Goal: Task Accomplishment & Management: Use online tool/utility

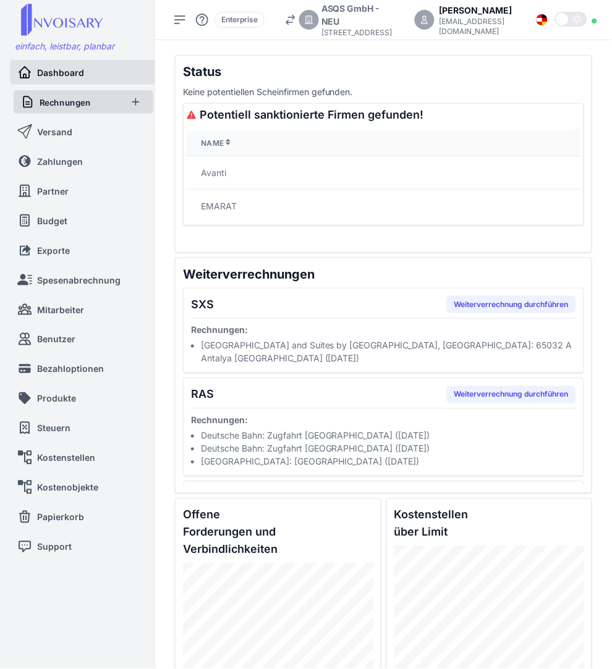
click at [91, 96] on link "Rechnungen" at bounding box center [70, 101] width 100 height 23
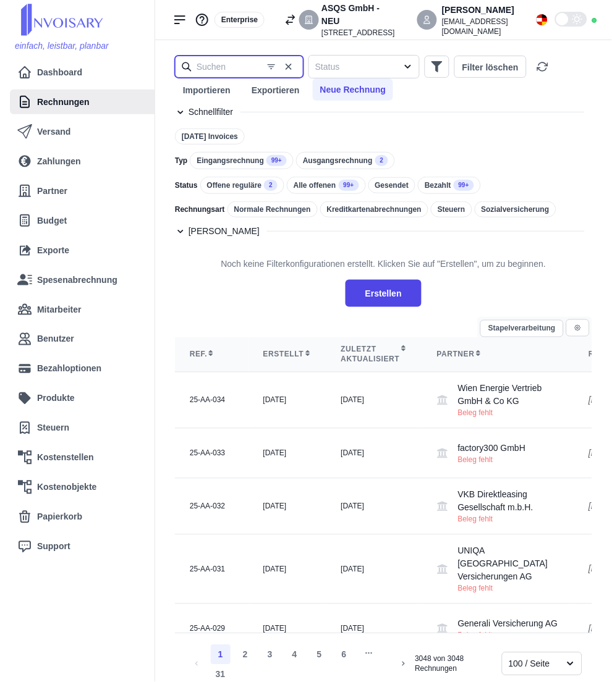
click at [229, 67] on input "text" at bounding box center [239, 67] width 129 height 22
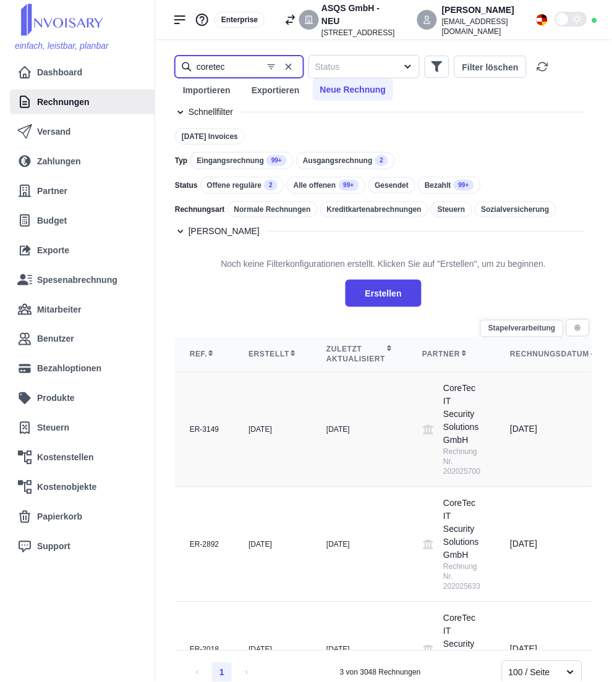
type input "coretec"
click at [344, 421] on td "[DATE]" at bounding box center [359, 430] width 96 height 115
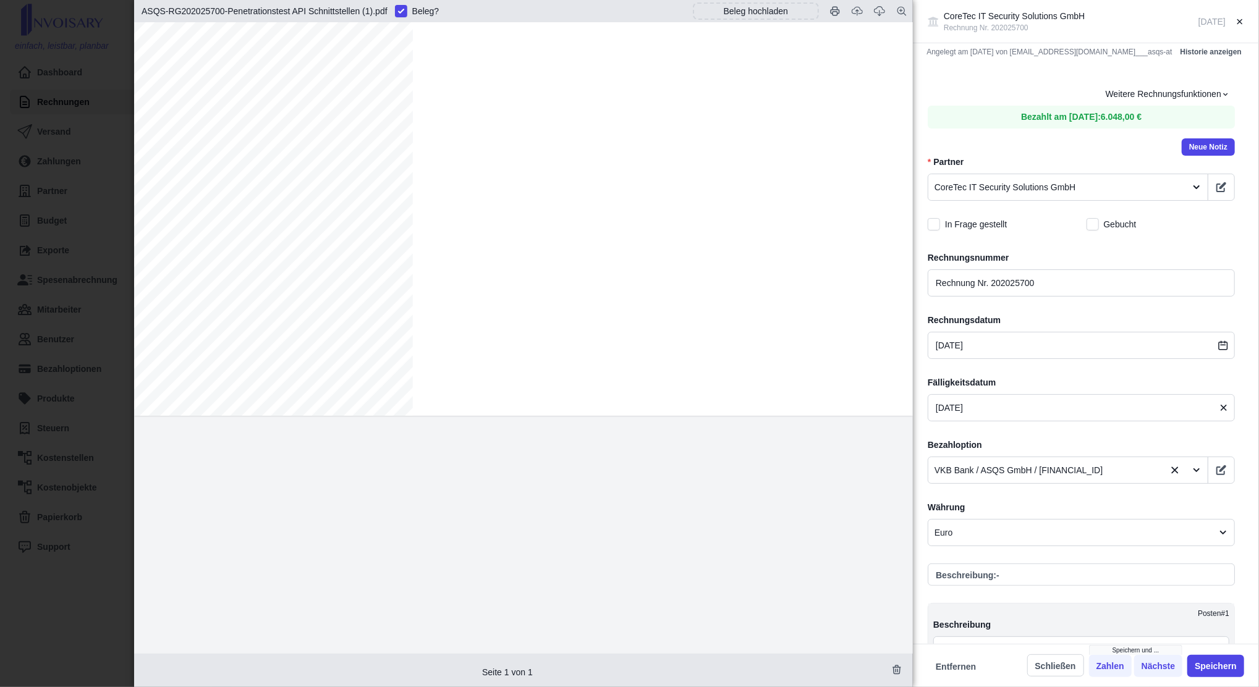
click at [124, 347] on div "CoreTec IT Security Solutions GmbH Rechnung Nr. 202025700 [DATE] Angelegt am [D…" at bounding box center [629, 343] width 1259 height 687
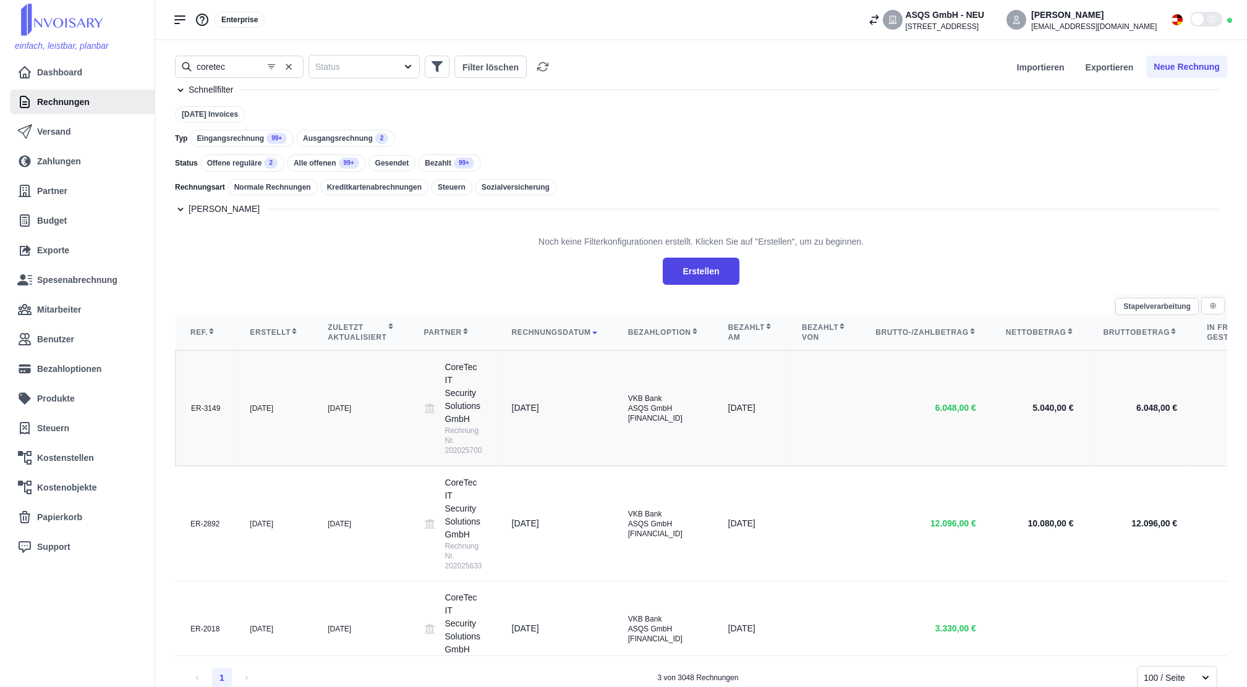
click at [315, 435] on td "[DATE]" at bounding box center [361, 408] width 96 height 116
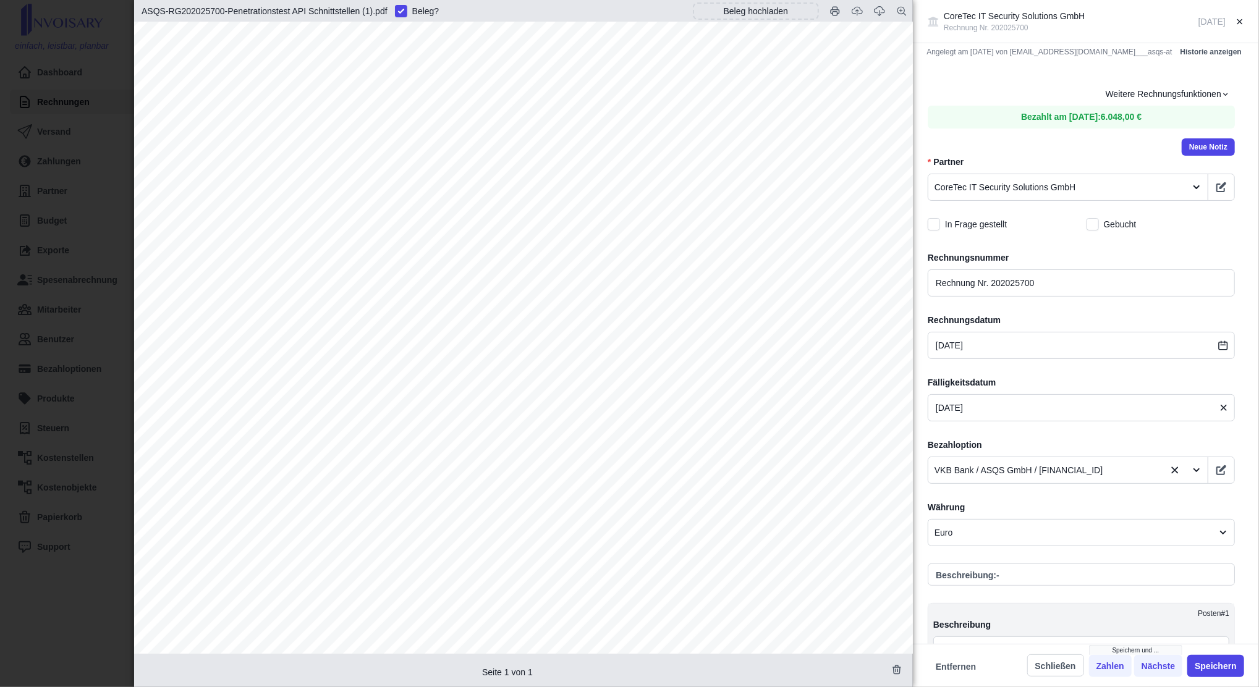
scroll to position [26, 0]
click at [32, 383] on div "CoreTec IT Security Solutions GmbH Rechnung Nr. 202025700 [DATE] Angelegt am [D…" at bounding box center [629, 343] width 1259 height 687
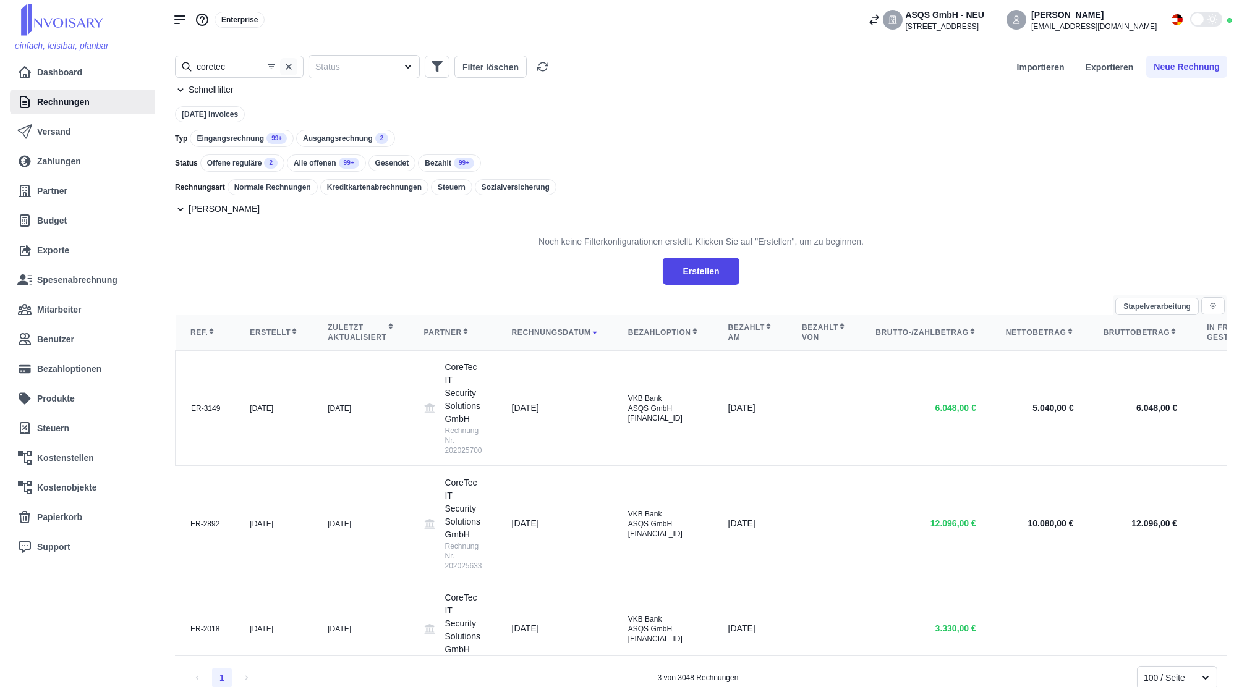
click at [290, 62] on icon "button" at bounding box center [289, 67] width 10 height 10
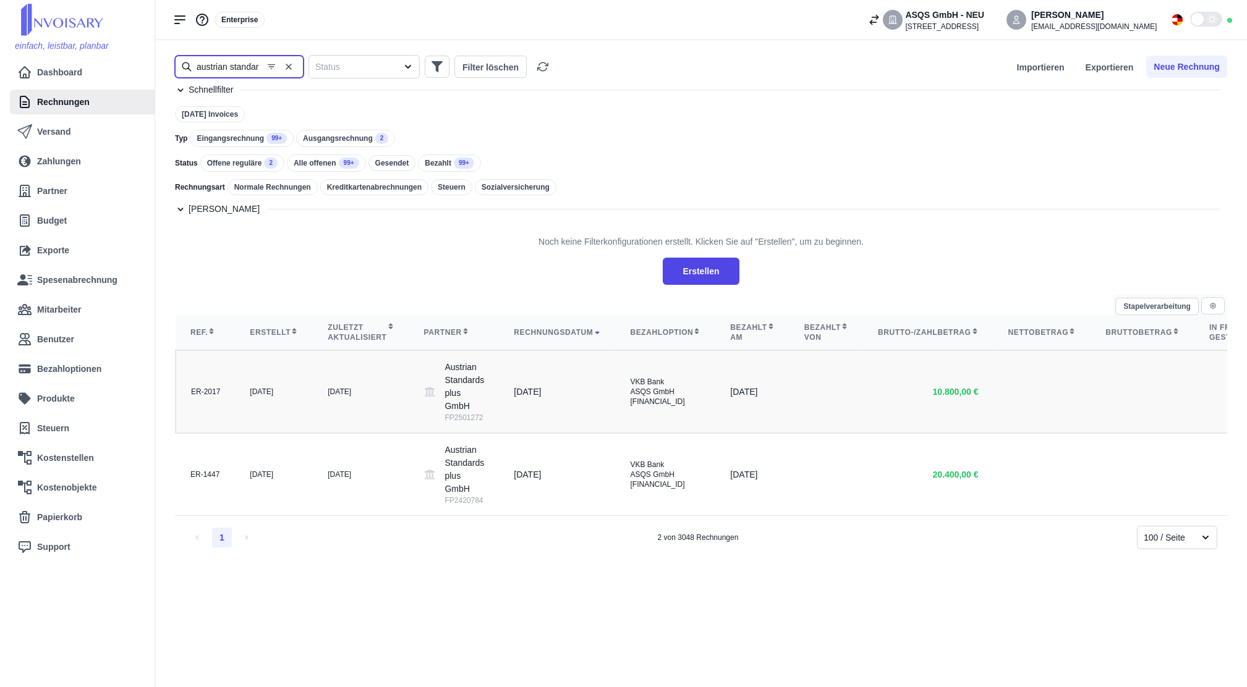
type input "austrian standar"
click at [365, 375] on td "[DATE]" at bounding box center [361, 391] width 96 height 83
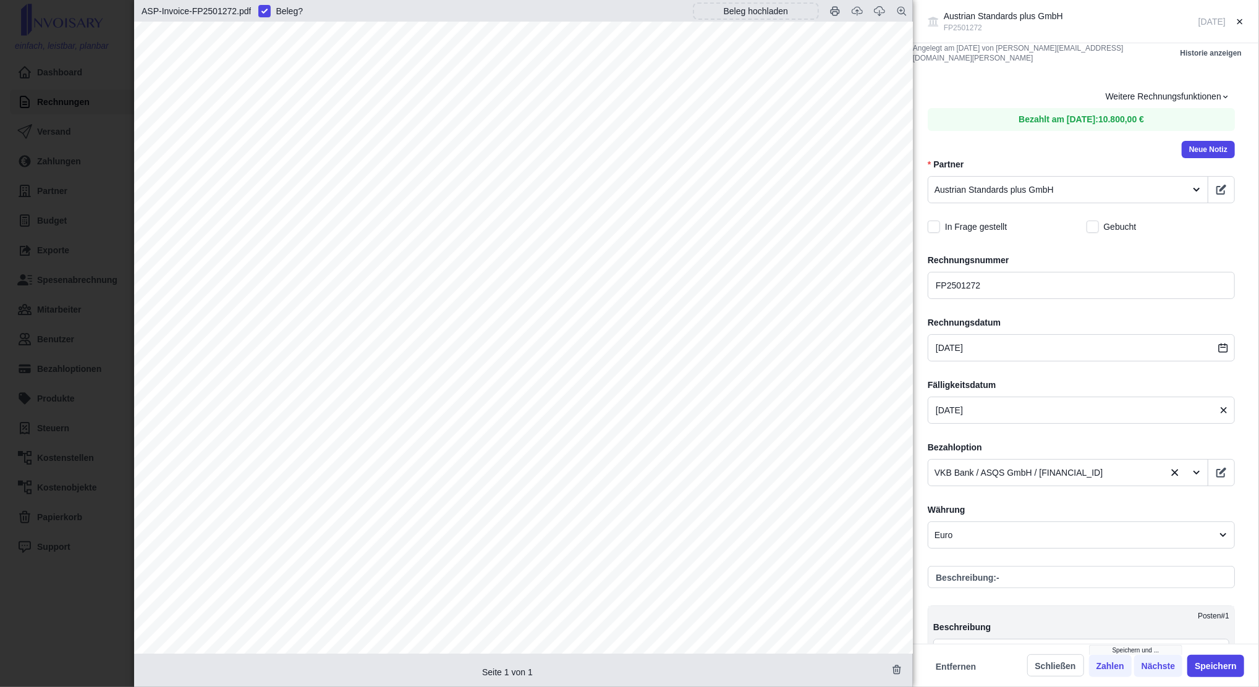
scroll to position [240, 0]
click at [101, 349] on div "Austrian Standards plus GmbH FP2501272 [DATE] Angelegt am [DATE] von [PERSON_NA…" at bounding box center [629, 343] width 1259 height 687
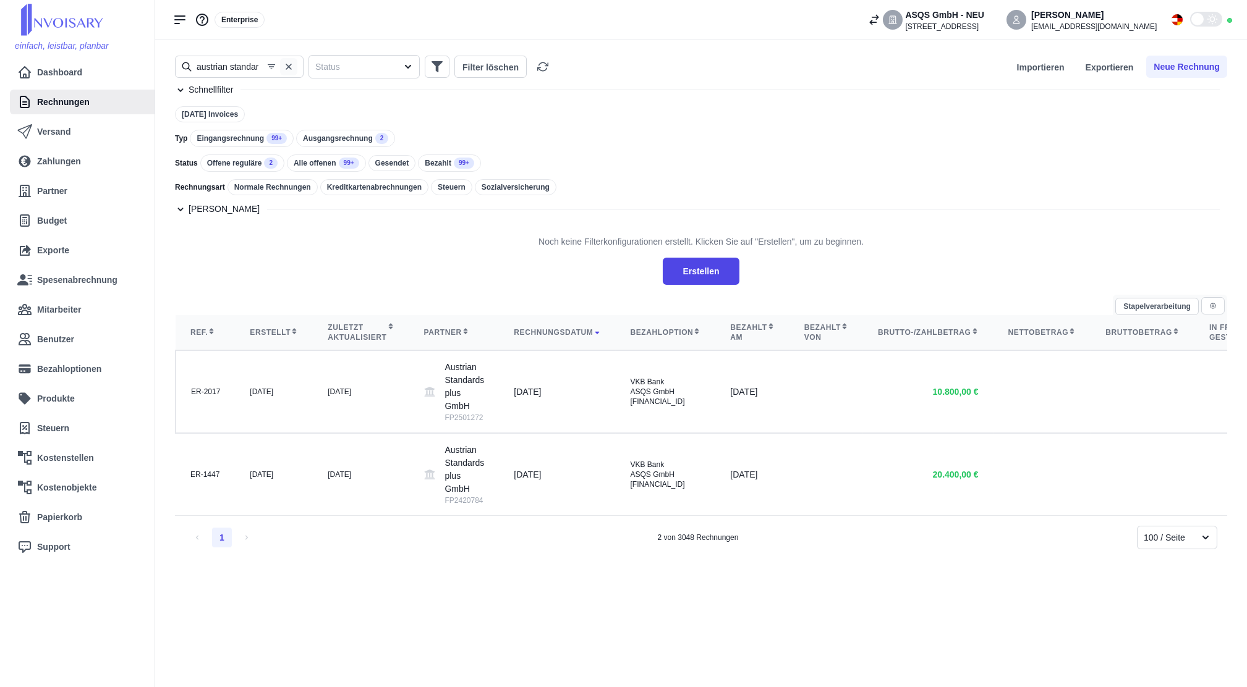
click at [289, 64] on icon "button" at bounding box center [289, 67] width 10 height 10
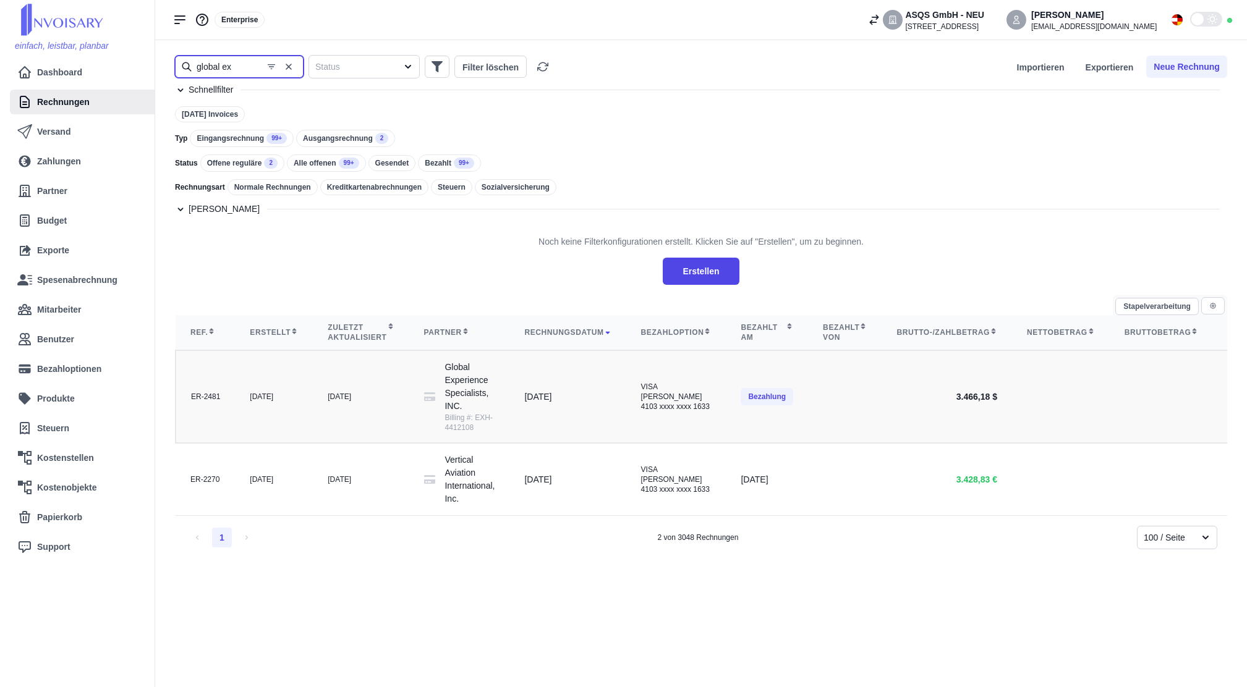
type input "global ex"
click at [354, 412] on td "[DATE]" at bounding box center [361, 396] width 96 height 93
